Goal: Task Accomplishment & Management: Manage account settings

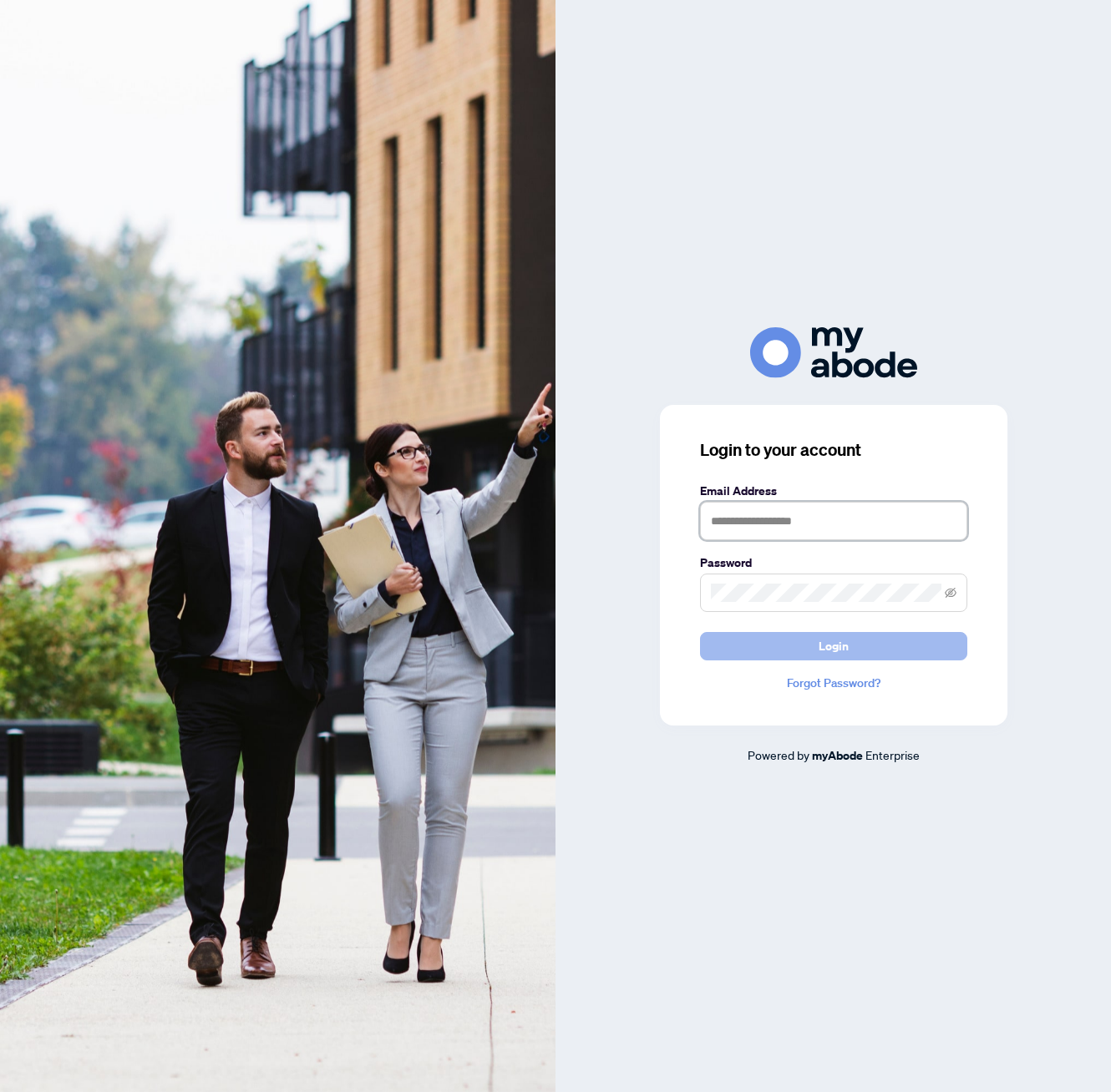
type input "**********"
click at [778, 651] on button "Login" at bounding box center [833, 646] width 267 height 28
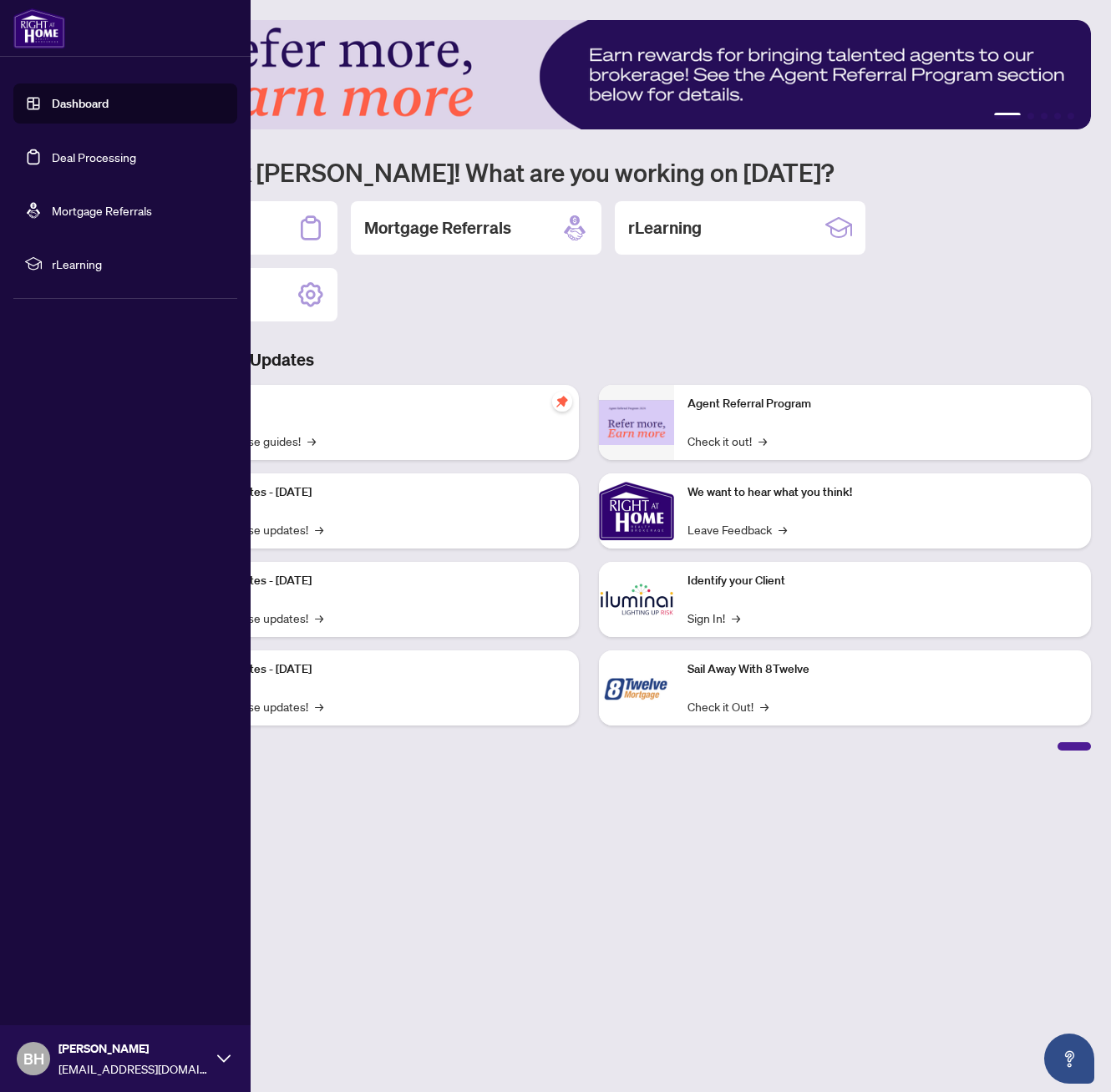
click at [52, 153] on link "Deal Processing" at bounding box center [94, 156] width 85 height 15
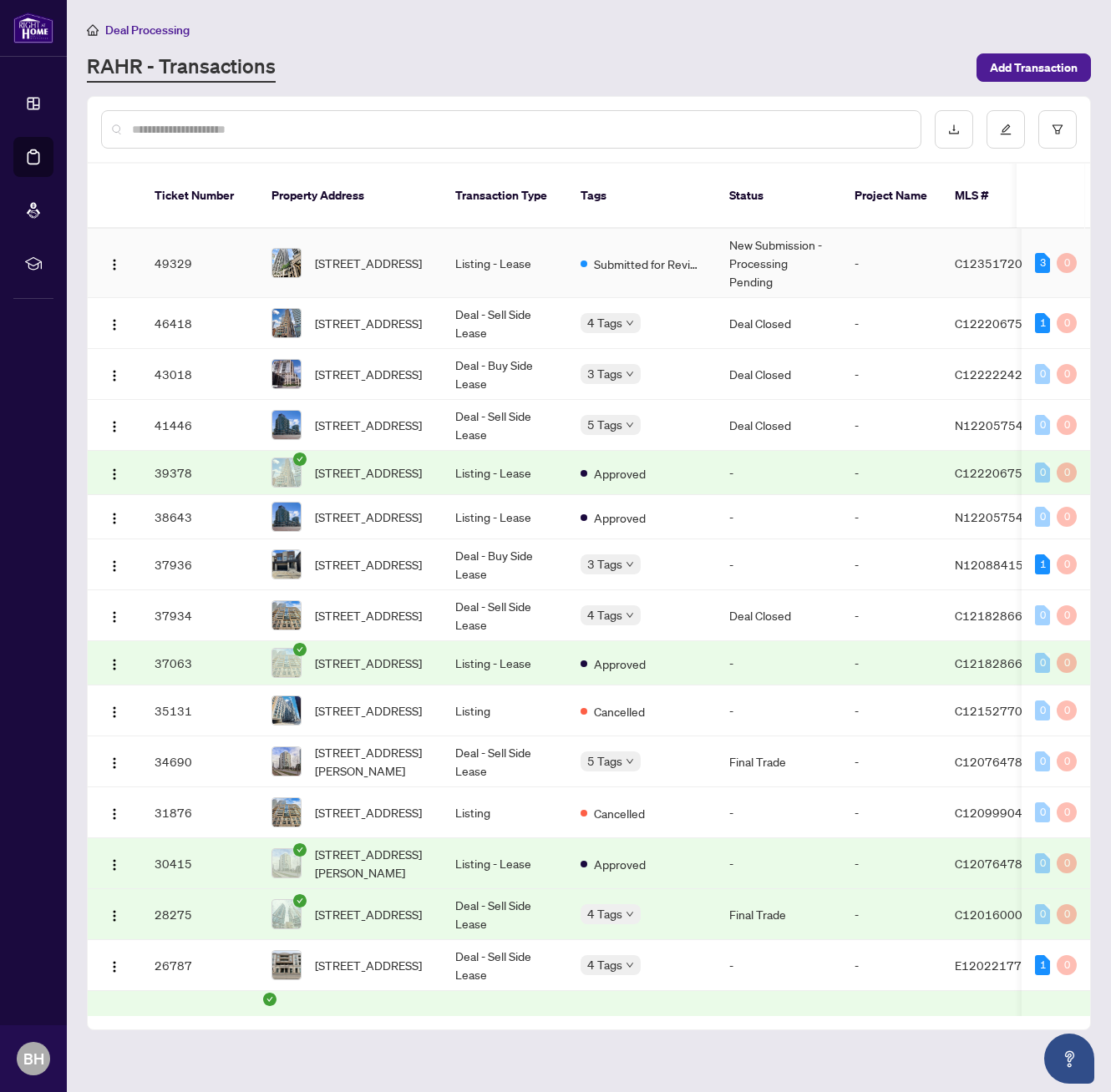
click at [385, 254] on span "3207-763 Bay St, Toronto, Ontario M5G 2R3, Canada" at bounding box center [368, 263] width 107 height 18
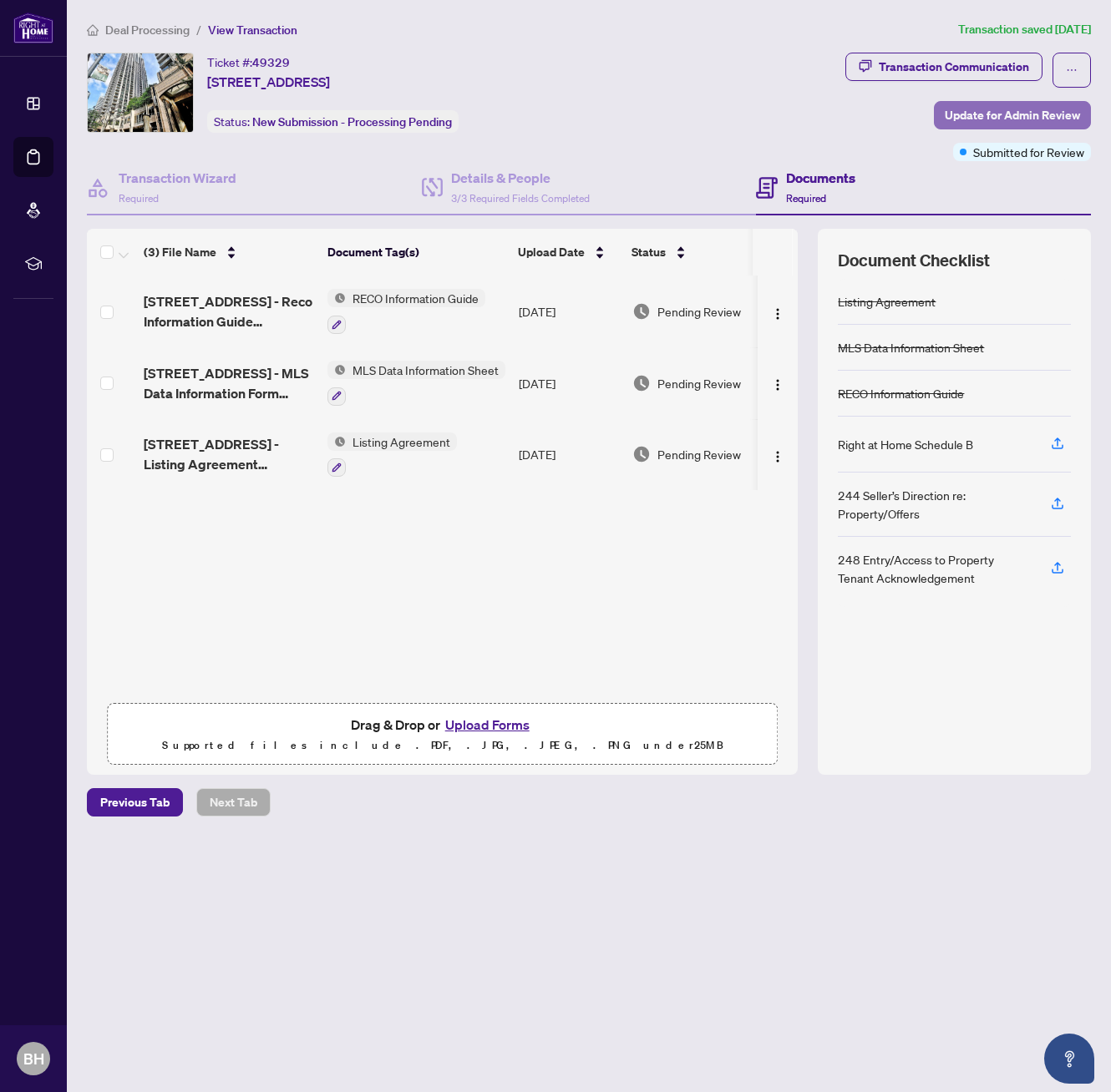
click at [1017, 114] on span "Update for Admin Review" at bounding box center [1012, 115] width 136 height 27
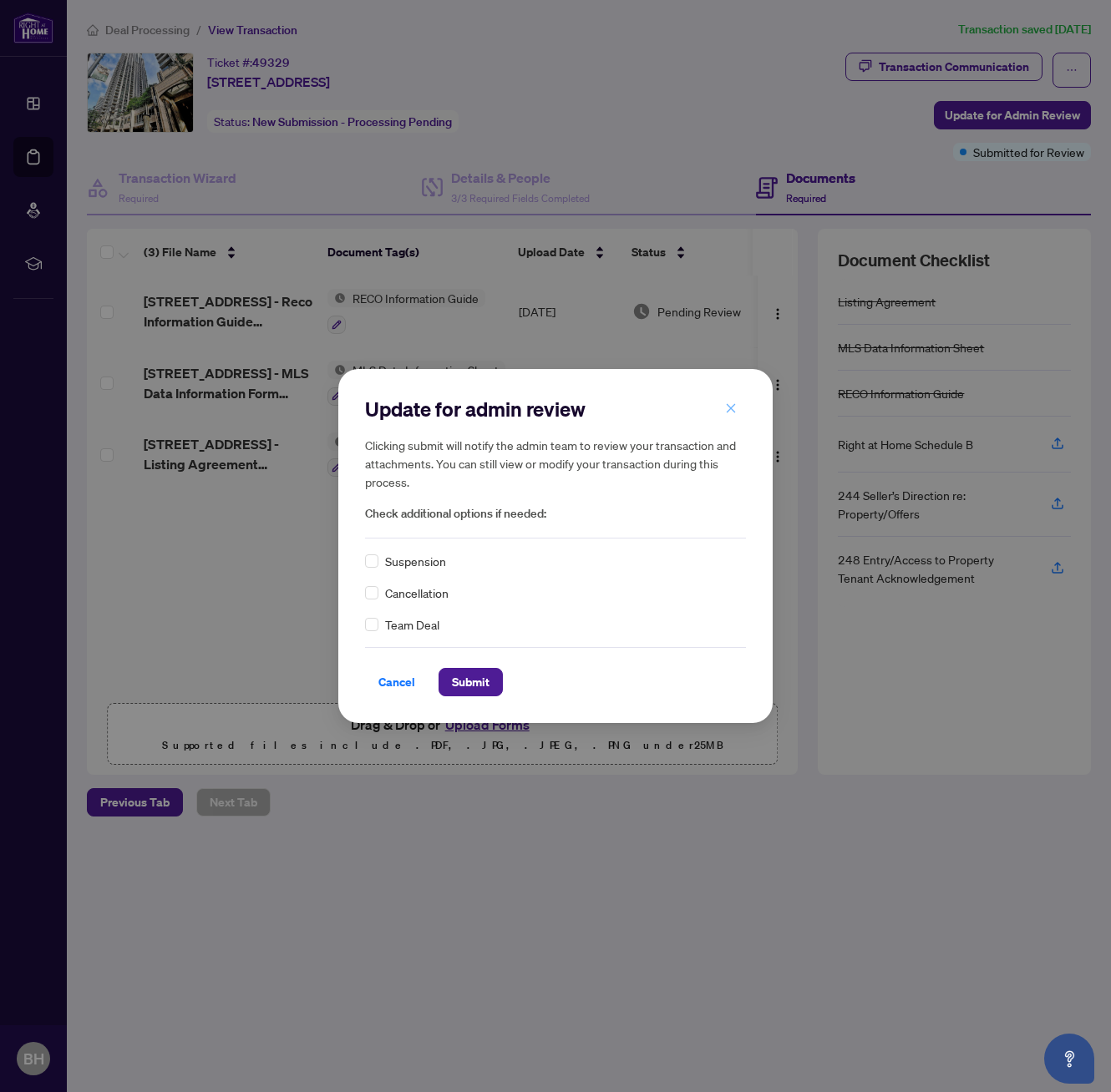
click at [726, 405] on icon "close" at bounding box center [730, 409] width 9 height 9
